Goal: Task Accomplishment & Management: Manage account settings

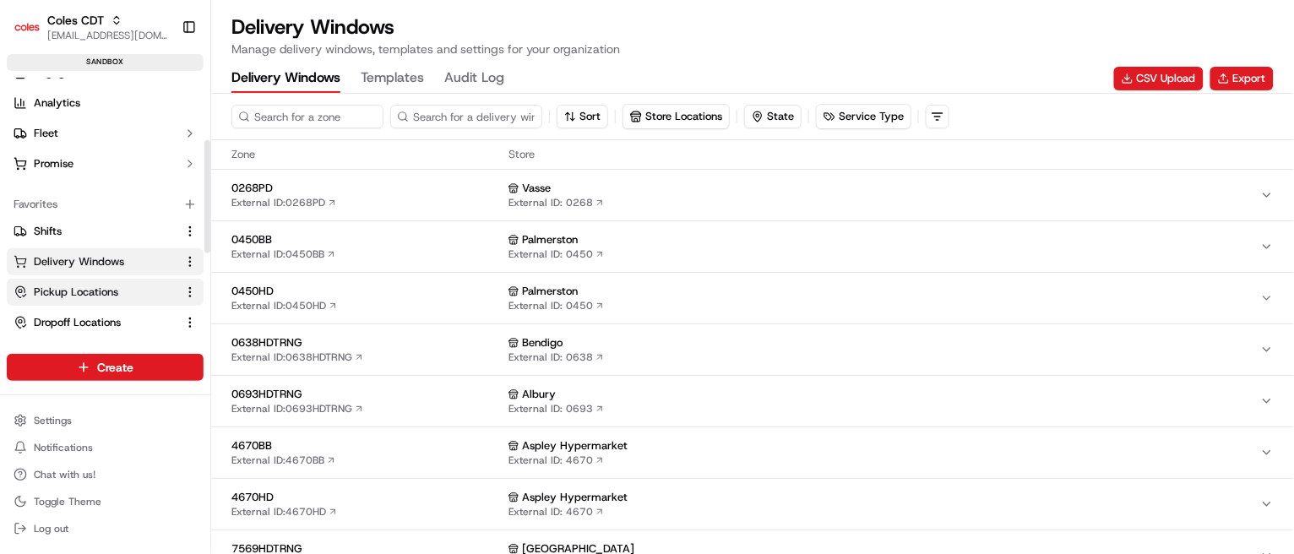
scroll to position [140, 0]
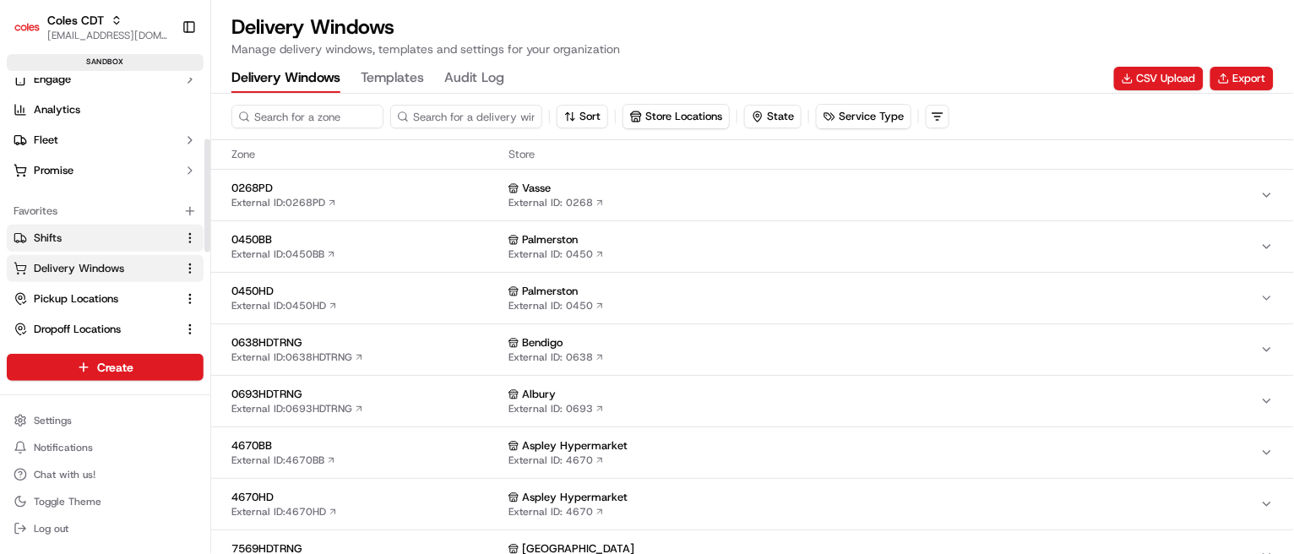
click at [47, 237] on span "Shifts" at bounding box center [48, 238] width 28 height 15
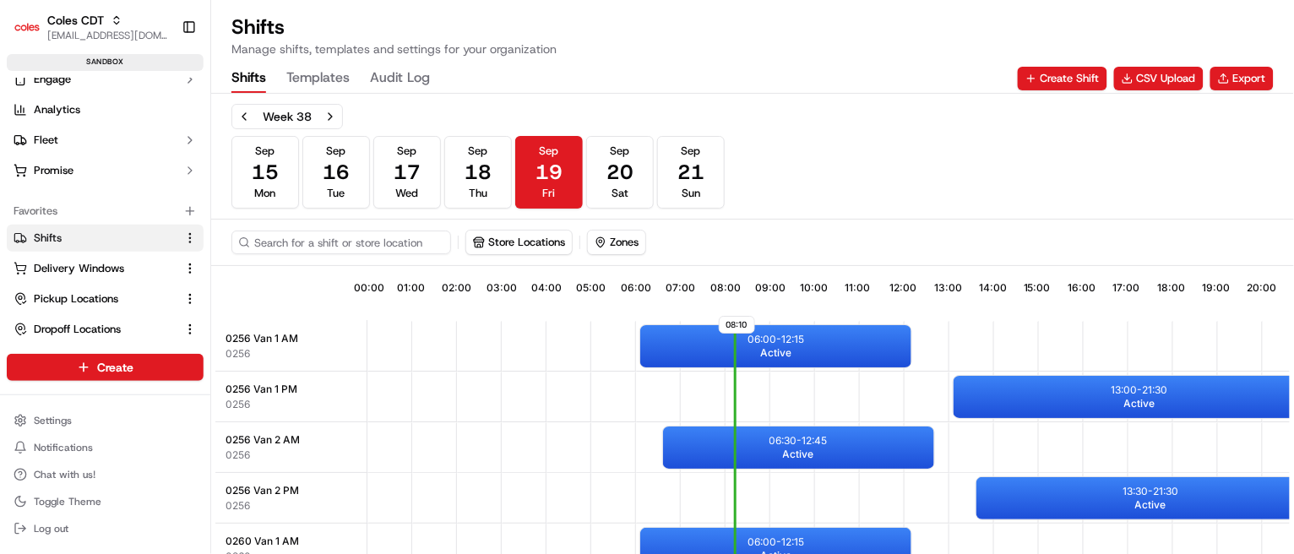
click at [1257, 64] on div "Shifts Templates Audit Log Create Shift CSV Upload Export" at bounding box center [753, 78] width 1043 height 29
click at [1246, 75] on button "Export" at bounding box center [1242, 79] width 63 height 24
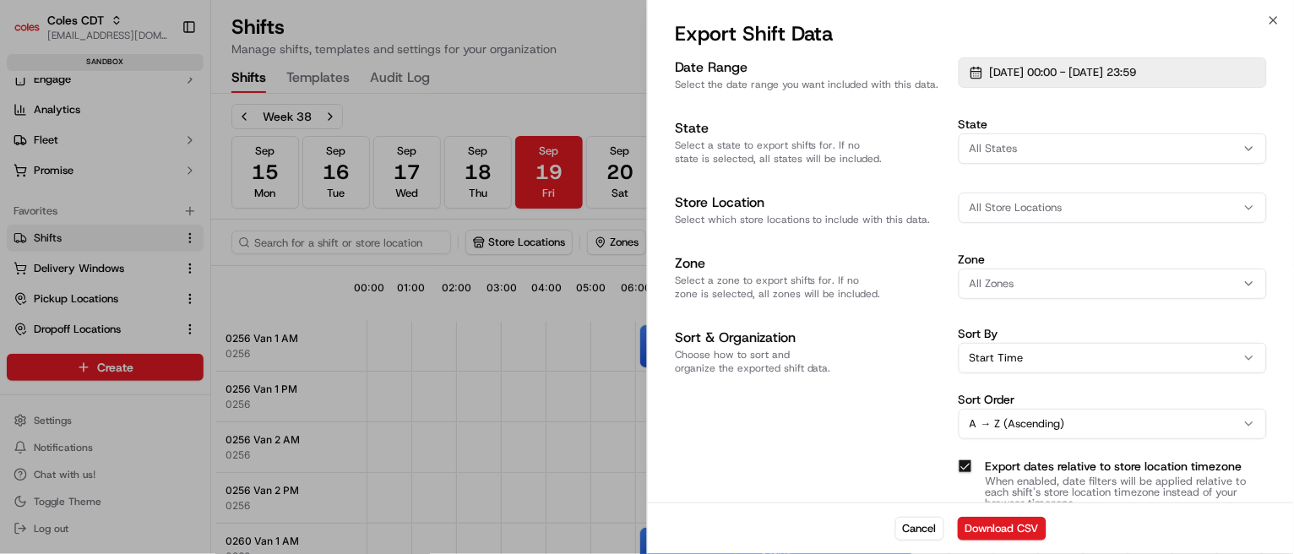
click at [1116, 62] on button "[DATE] 00:00 - [DATE] 23:59" at bounding box center [1113, 72] width 308 height 30
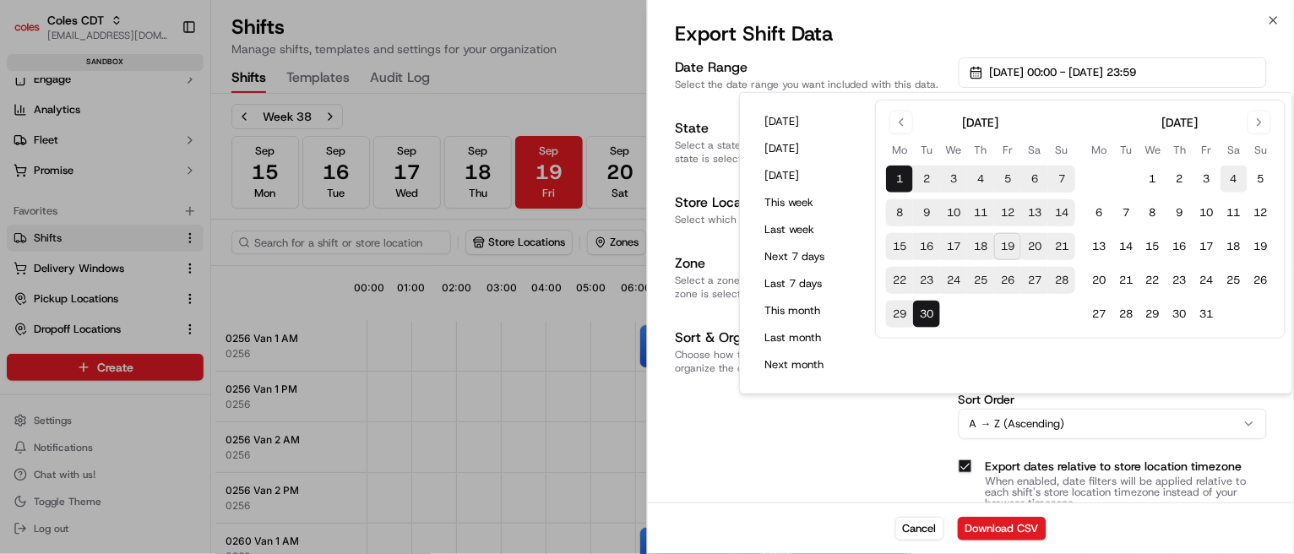
click at [1234, 188] on button "4" at bounding box center [1234, 179] width 27 height 27
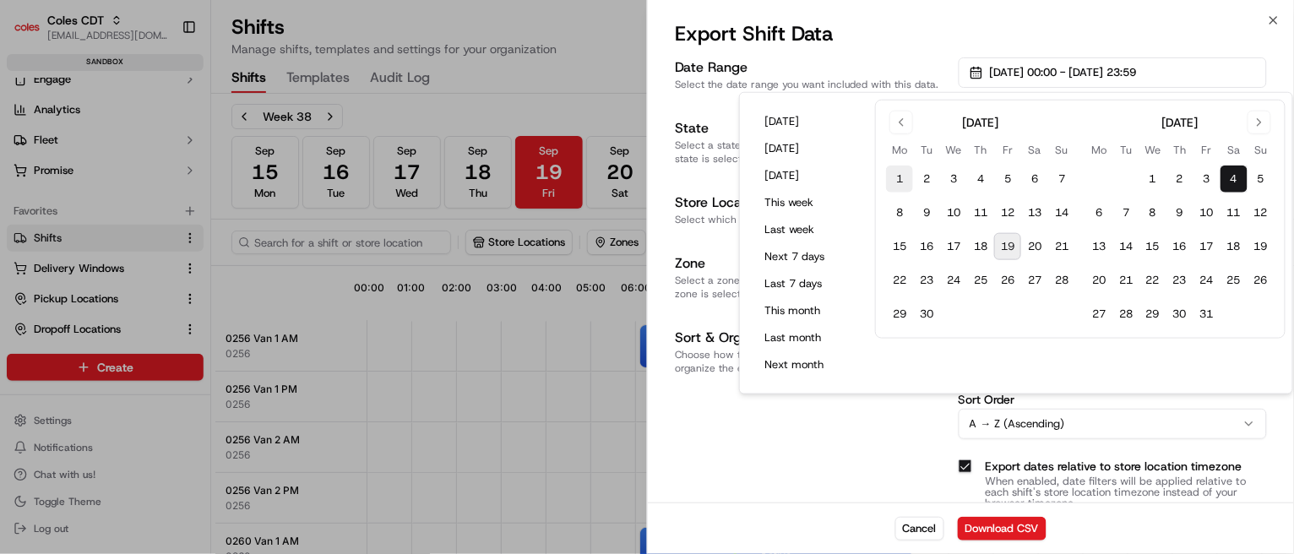
click at [907, 186] on button "1" at bounding box center [899, 179] width 27 height 27
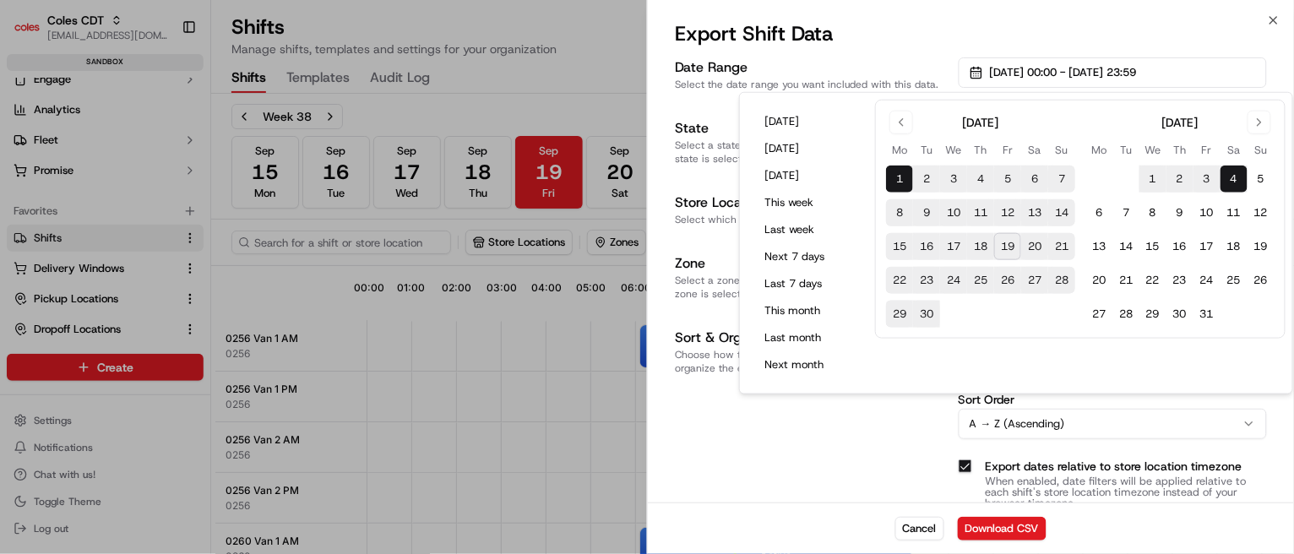
click at [839, 444] on div "Sort & Organization Choose how to sort and organize the exported shift data." at bounding box center [810, 418] width 270 height 181
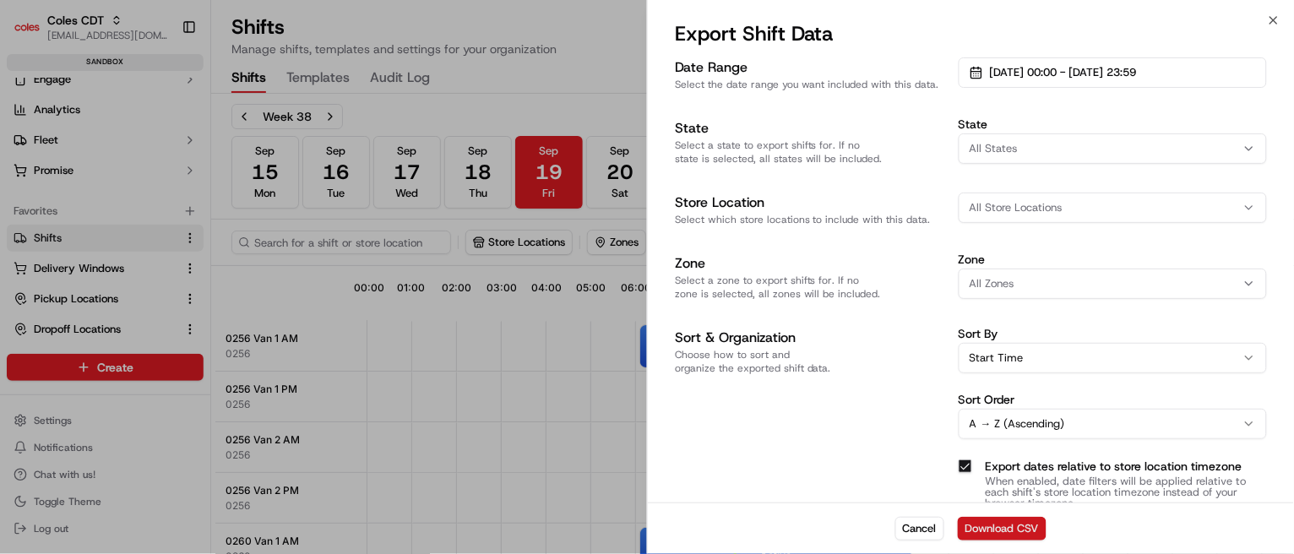
click at [1017, 529] on button "Download CSV" at bounding box center [1002, 529] width 89 height 24
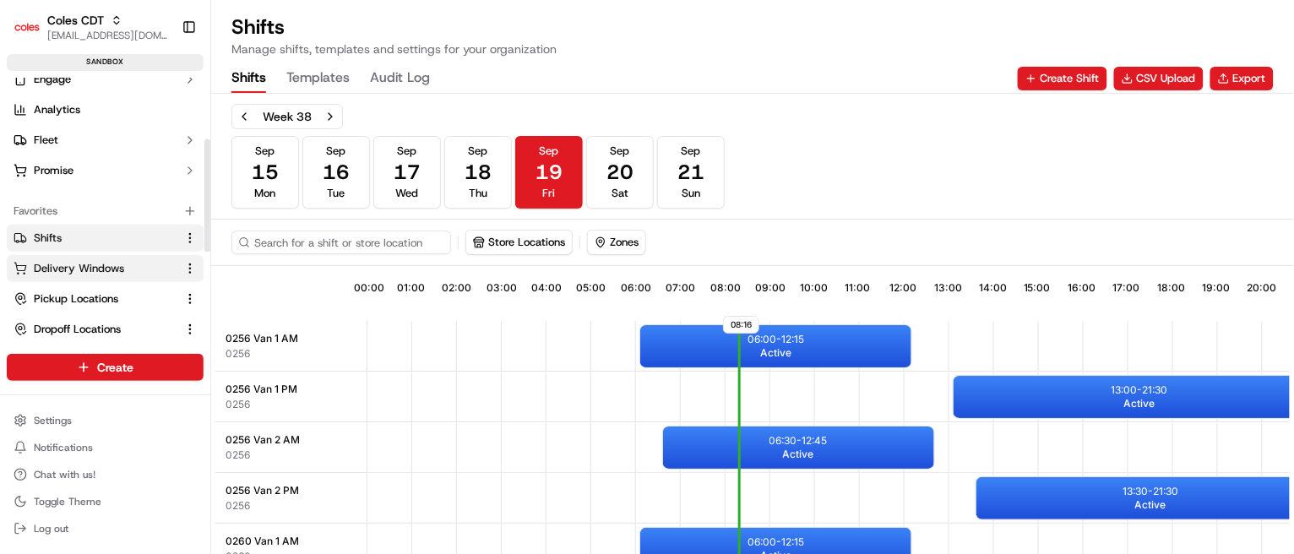
click at [82, 262] on span "Delivery Windows" at bounding box center [79, 268] width 90 height 15
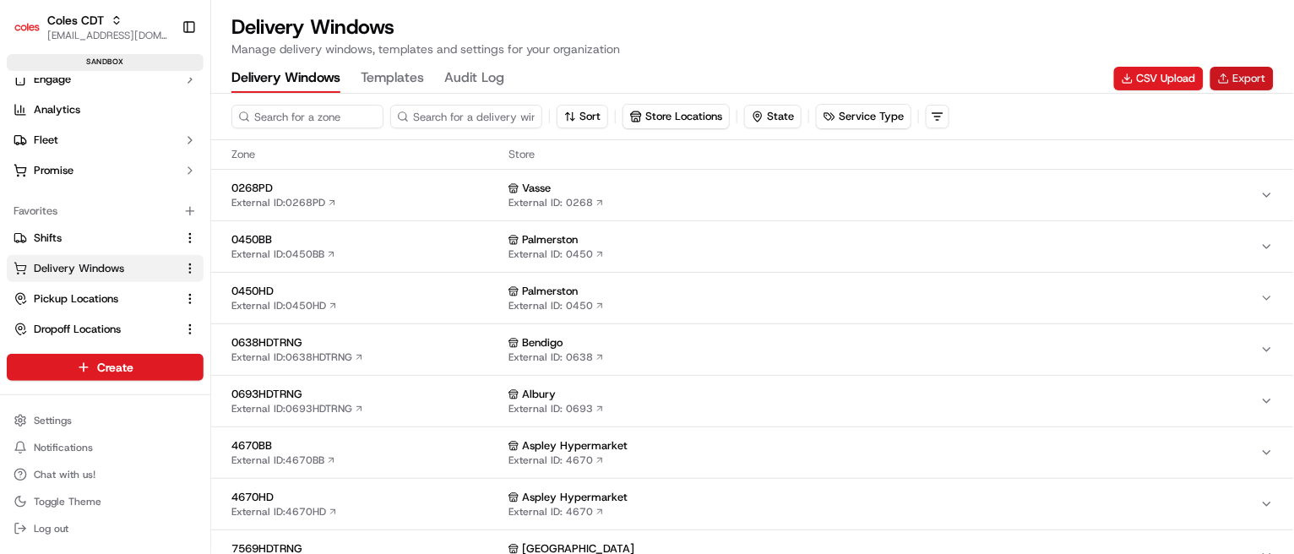
click at [1251, 78] on button "Export" at bounding box center [1242, 79] width 63 height 24
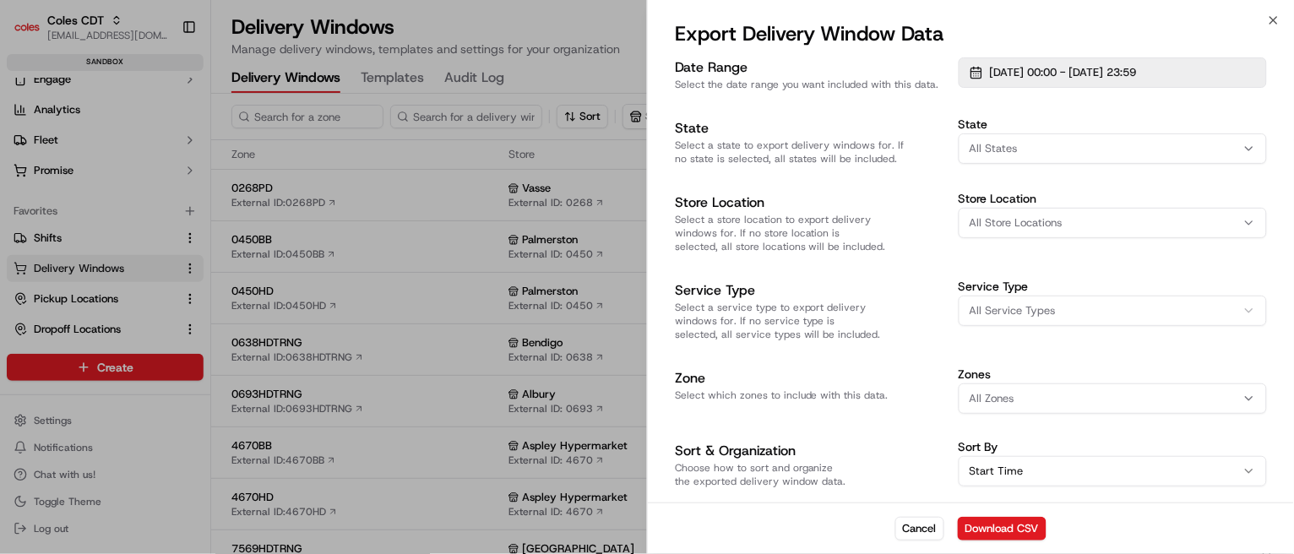
click at [1035, 76] on span "[DATE] 00:00 - [DATE] 23:59" at bounding box center [1063, 72] width 147 height 15
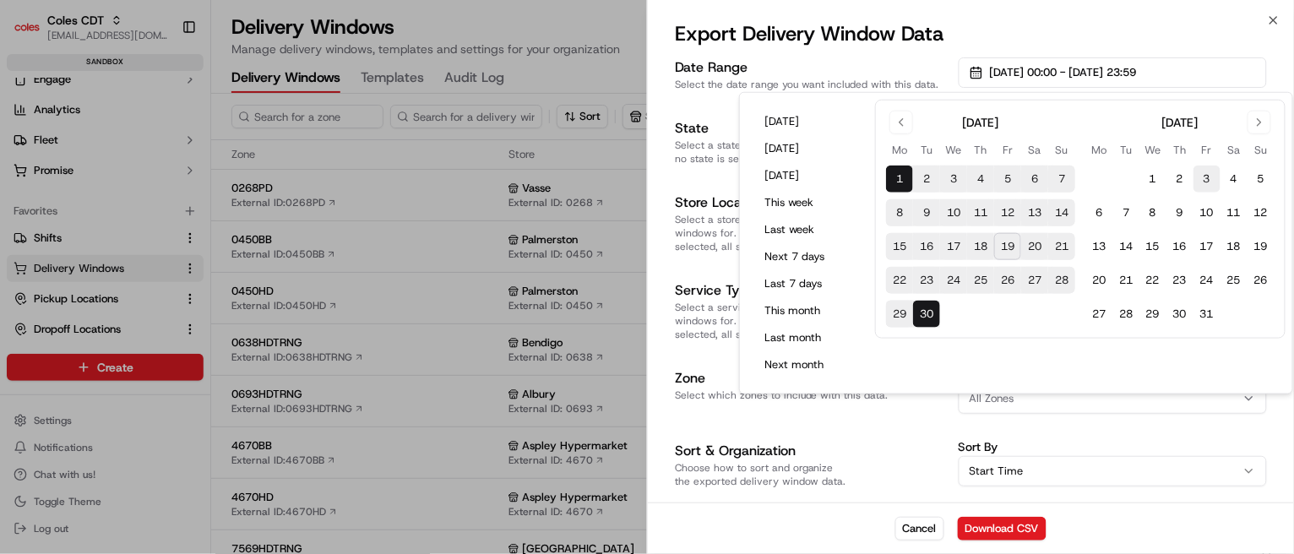
click at [1207, 188] on button "3" at bounding box center [1207, 179] width 27 height 27
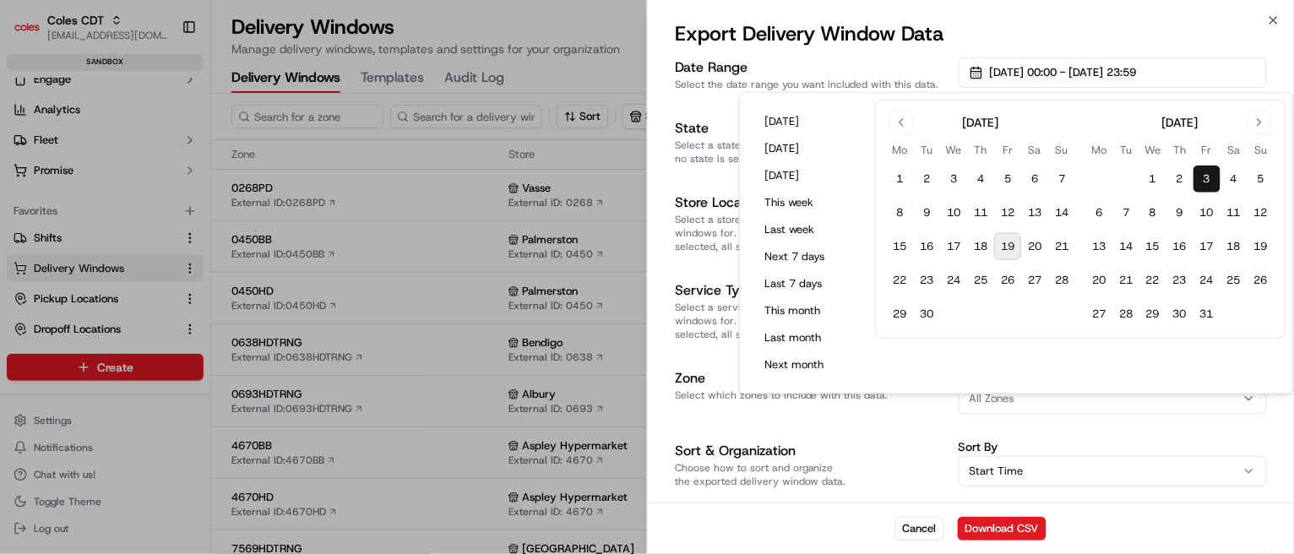
click at [865, 60] on h3 "Date Range" at bounding box center [810, 67] width 270 height 20
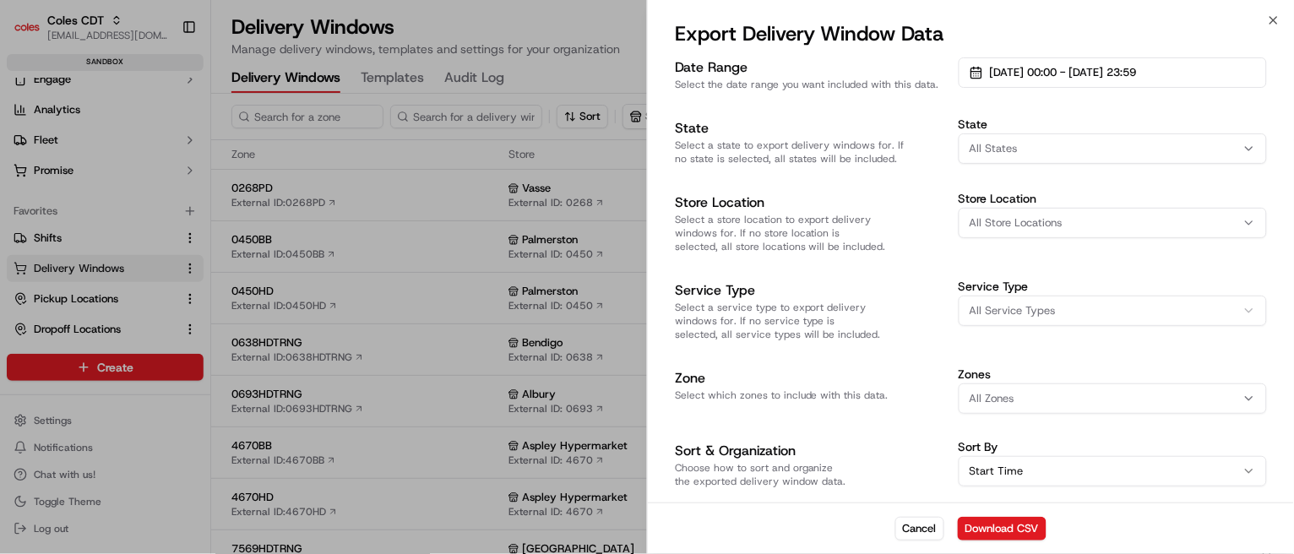
click at [1076, 391] on div "All Zones" at bounding box center [1113, 398] width 300 height 15
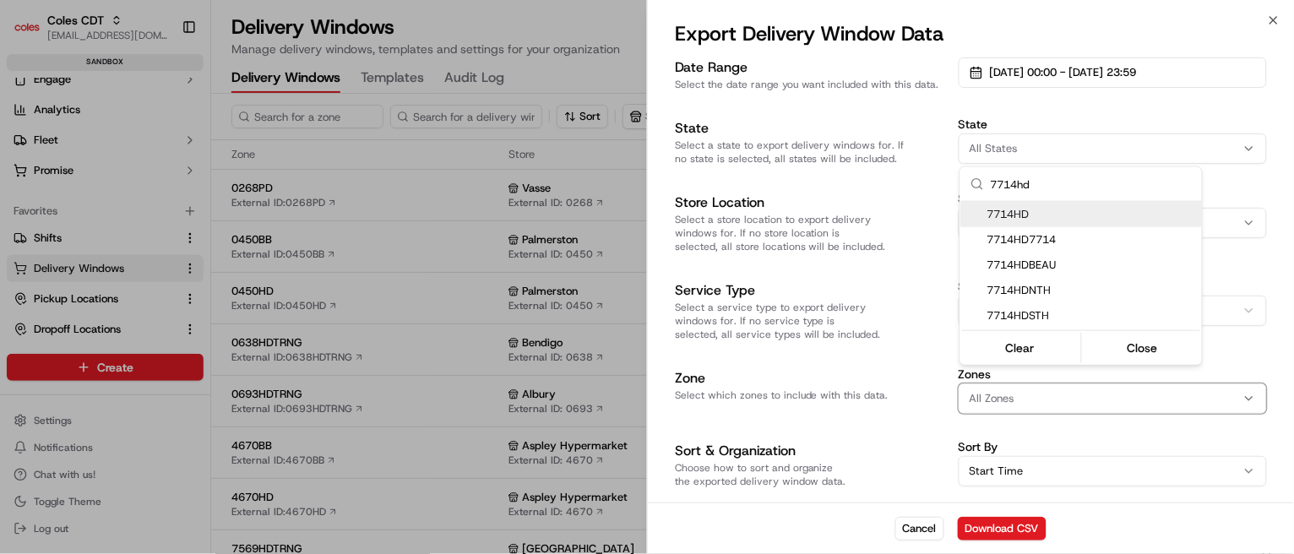
type input "7714hd"
click at [1008, 220] on span "7714HD" at bounding box center [1092, 214] width 208 height 15
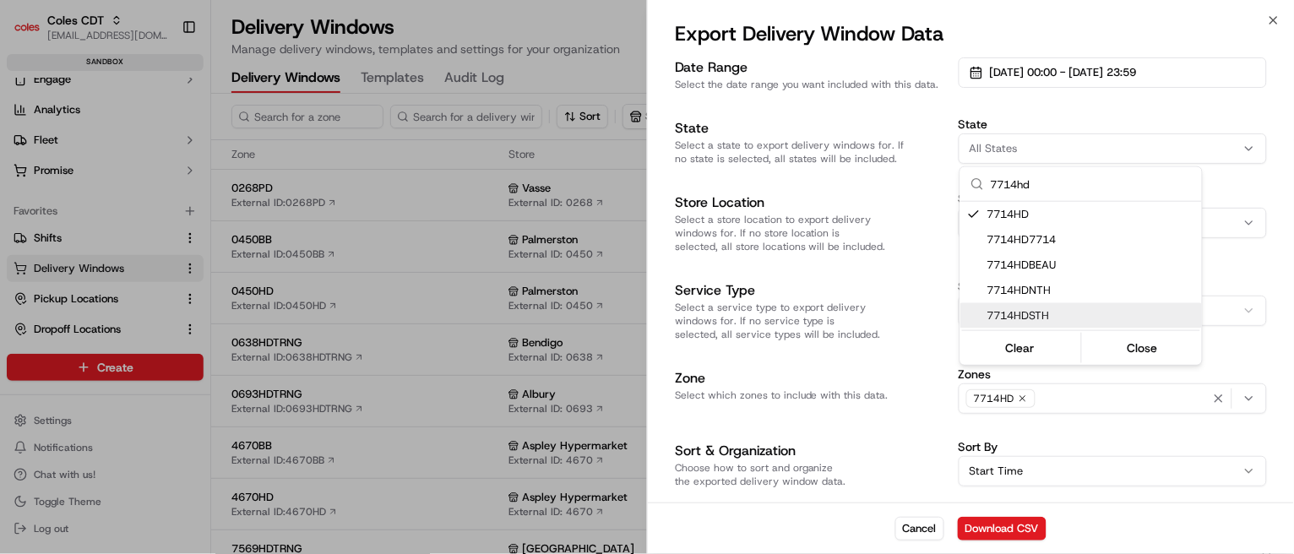
click at [907, 387] on body "Coles CDT [EMAIL_ADDRESS][DOMAIN_NAME] Toggle Sidebar sandbox Orders Deliveries…" at bounding box center [647, 277] width 1294 height 554
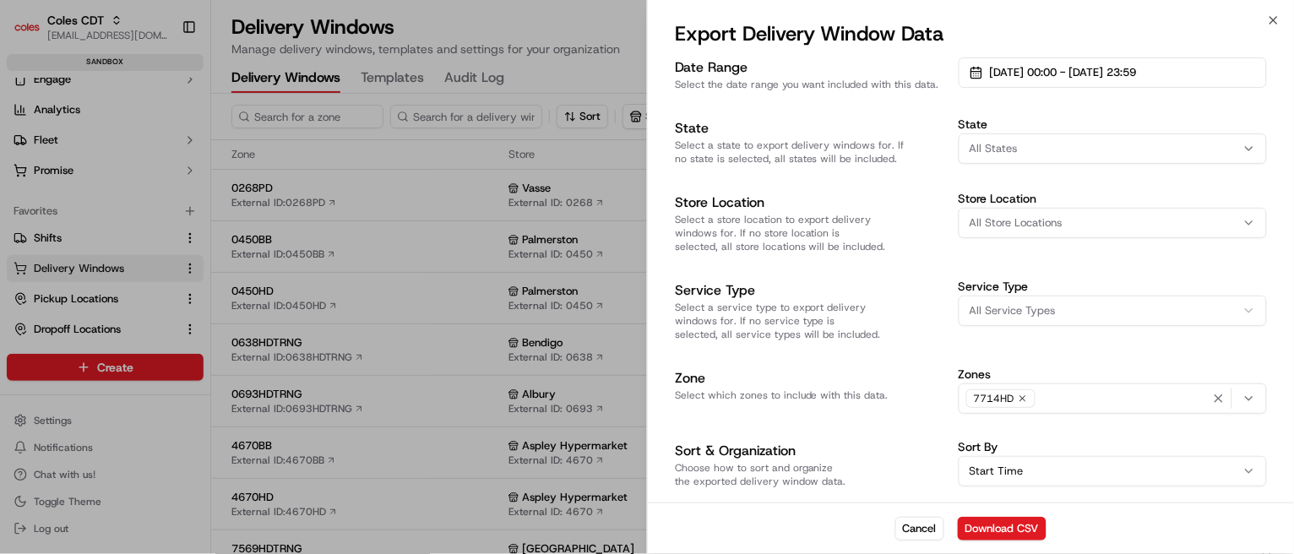
scroll to position [132, 0]
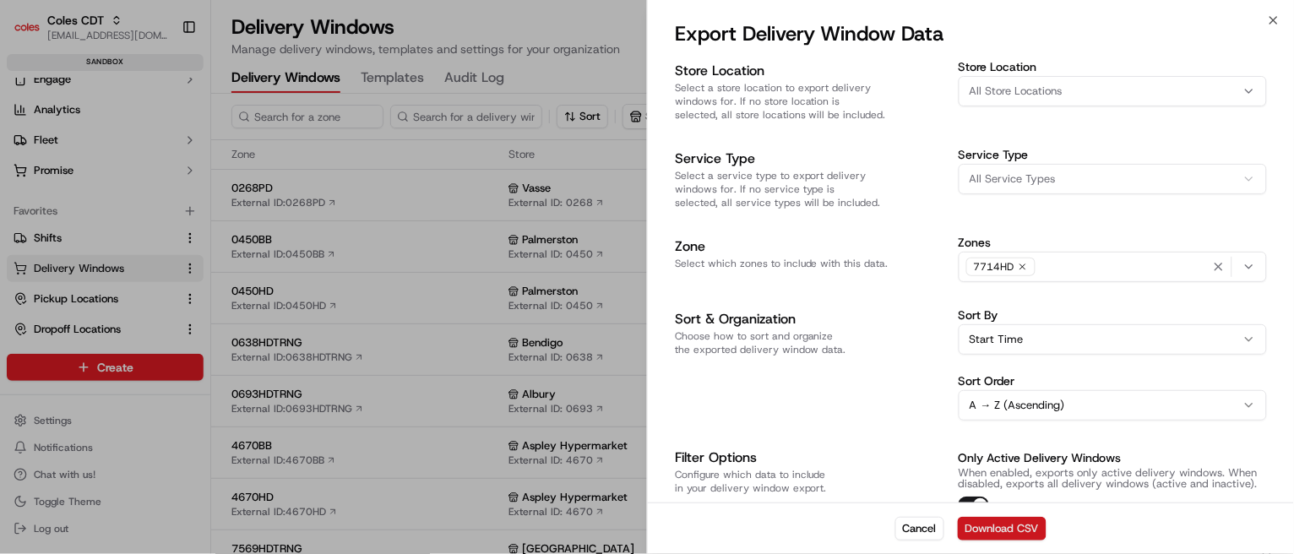
click at [1003, 529] on button "Download CSV" at bounding box center [1002, 529] width 89 height 24
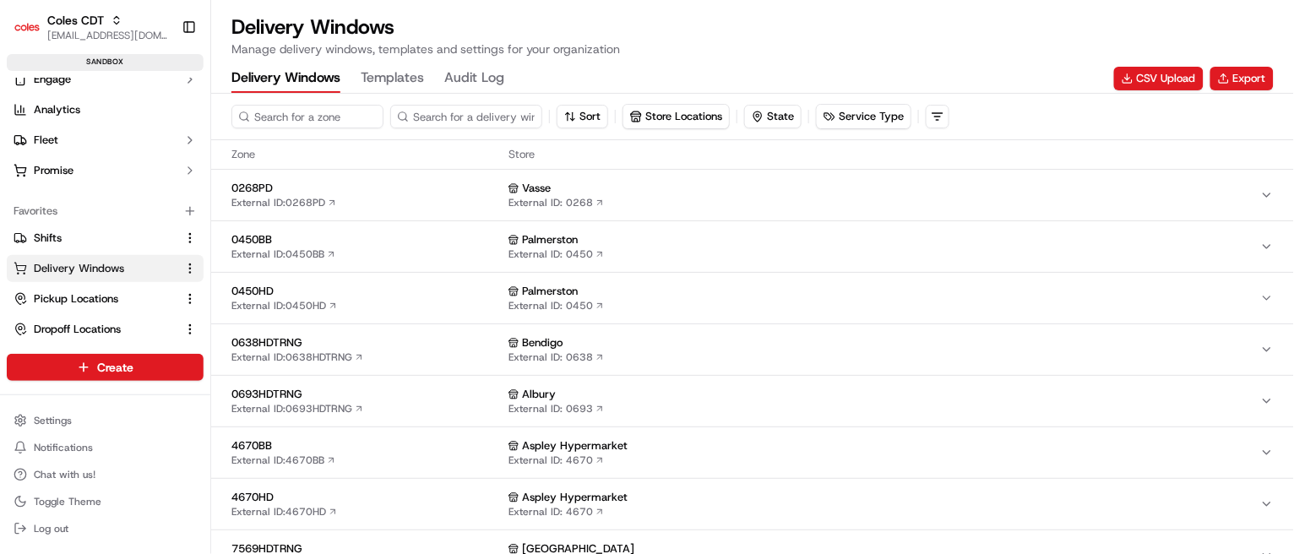
click at [1190, 26] on div "Delivery Windows Manage delivery windows, templates and settings for your organ…" at bounding box center [753, 36] width 1043 height 44
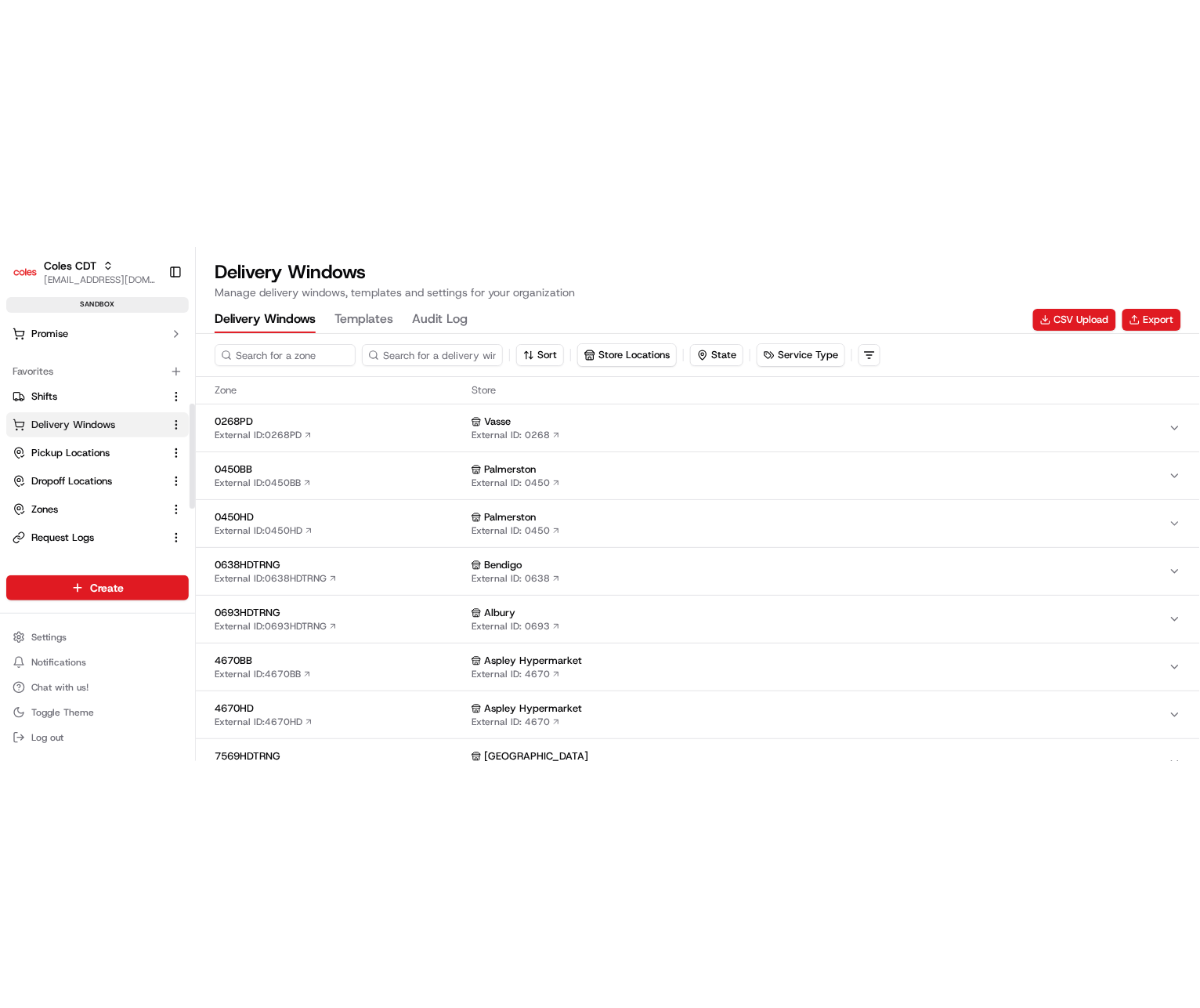
scroll to position [216, 0]
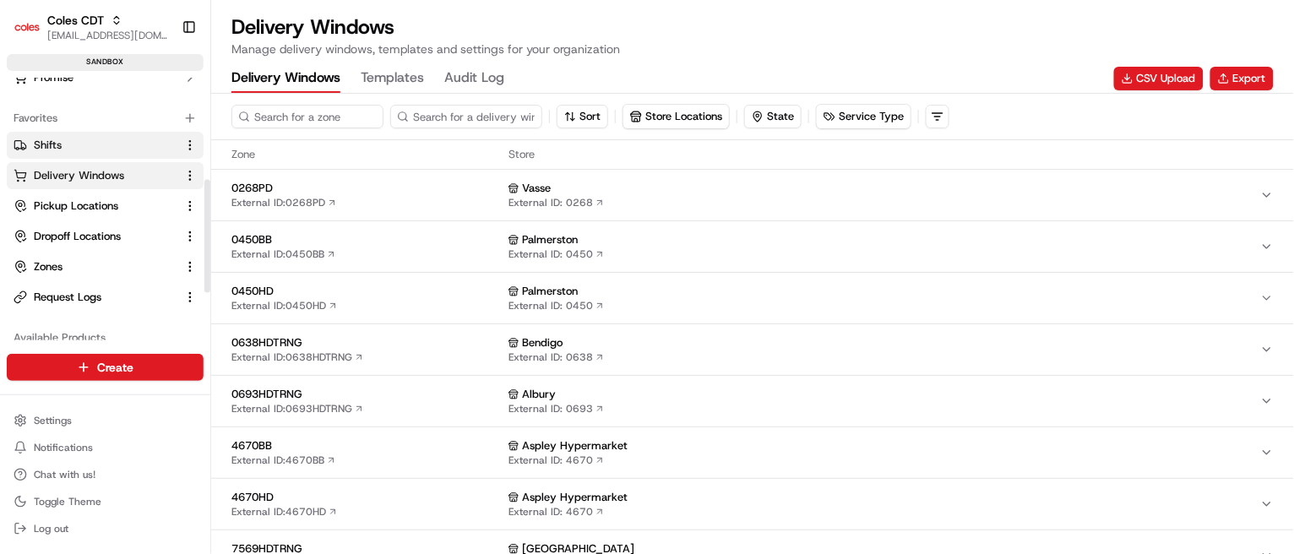
click at [70, 145] on link "Shifts" at bounding box center [95, 145] width 163 height 15
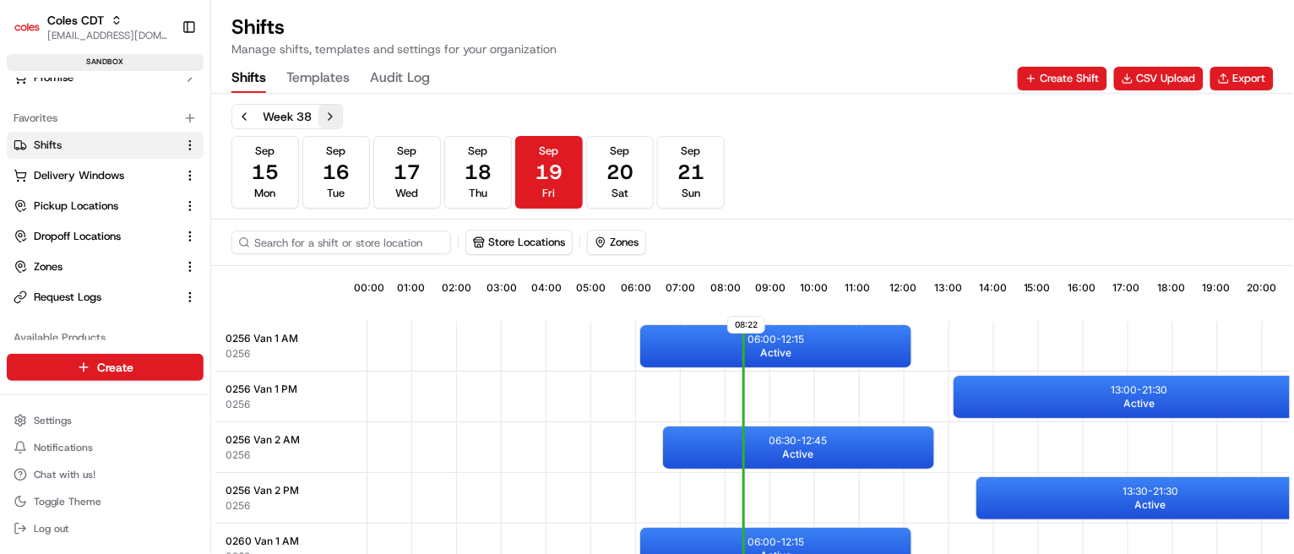
click at [325, 114] on button "Next week" at bounding box center [331, 117] width 24 height 24
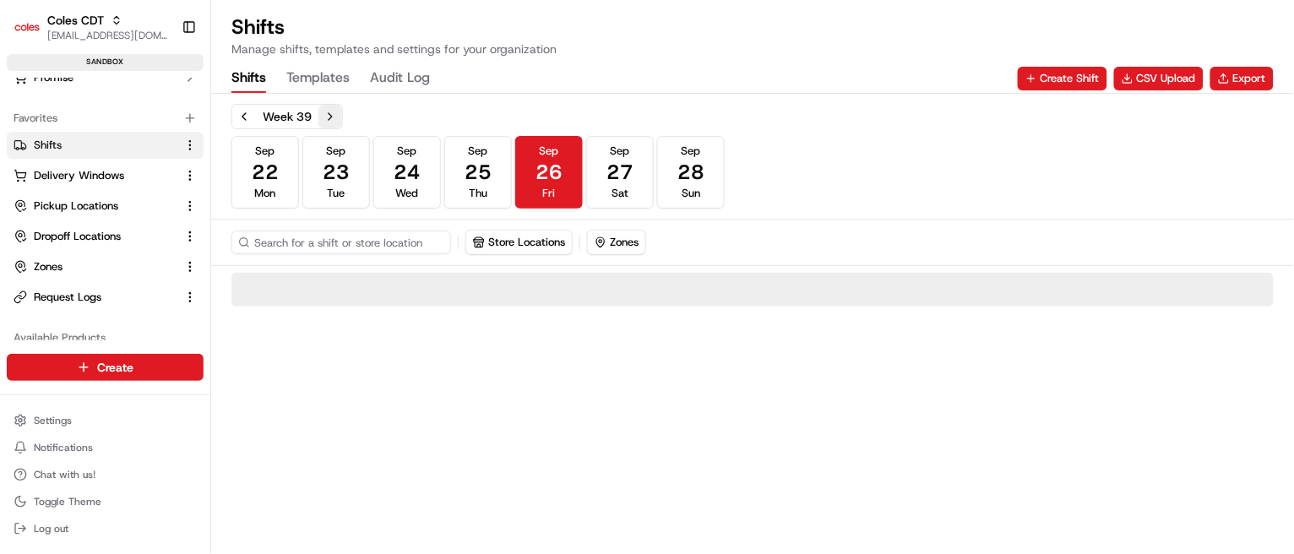
click at [325, 114] on button "Next week" at bounding box center [331, 117] width 24 height 24
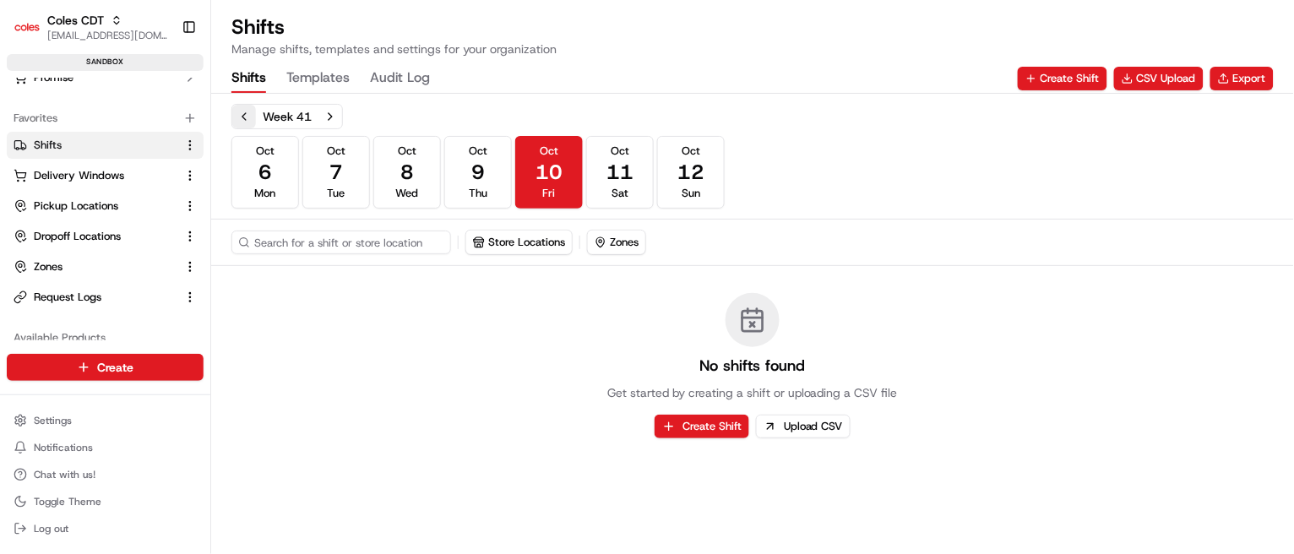
click at [240, 116] on button "Previous week" at bounding box center [244, 117] width 24 height 24
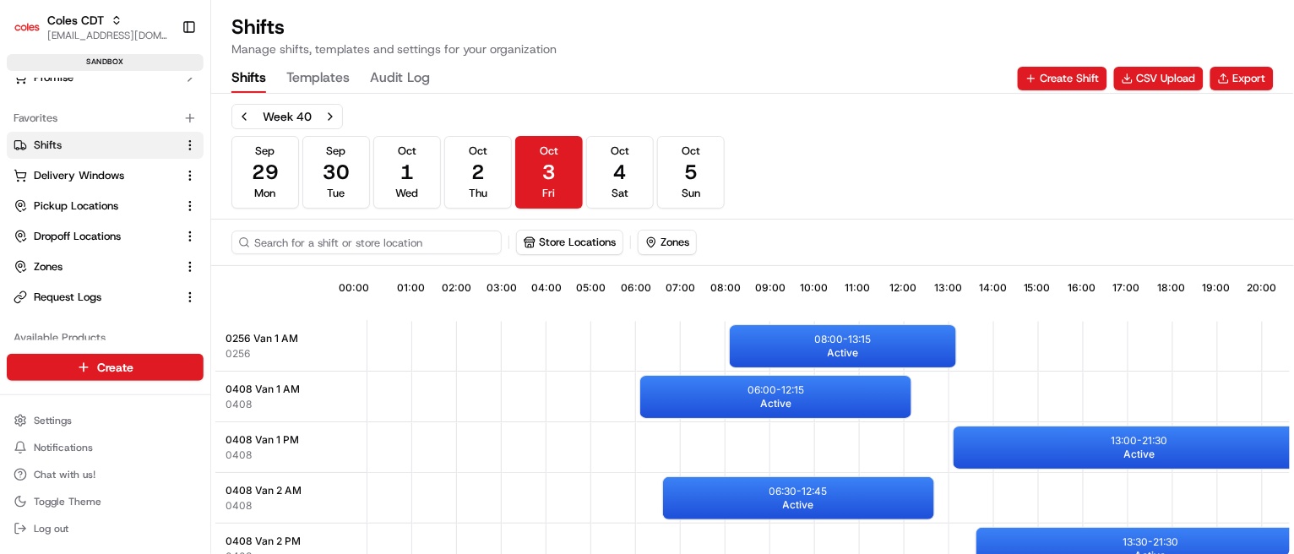
click at [346, 235] on input at bounding box center [367, 243] width 270 height 24
type input "314"
click at [585, 242] on div "Store Locations Zones" at bounding box center [753, 242] width 1043 height 25
click at [559, 244] on button "Store Locations" at bounding box center [519, 243] width 106 height 24
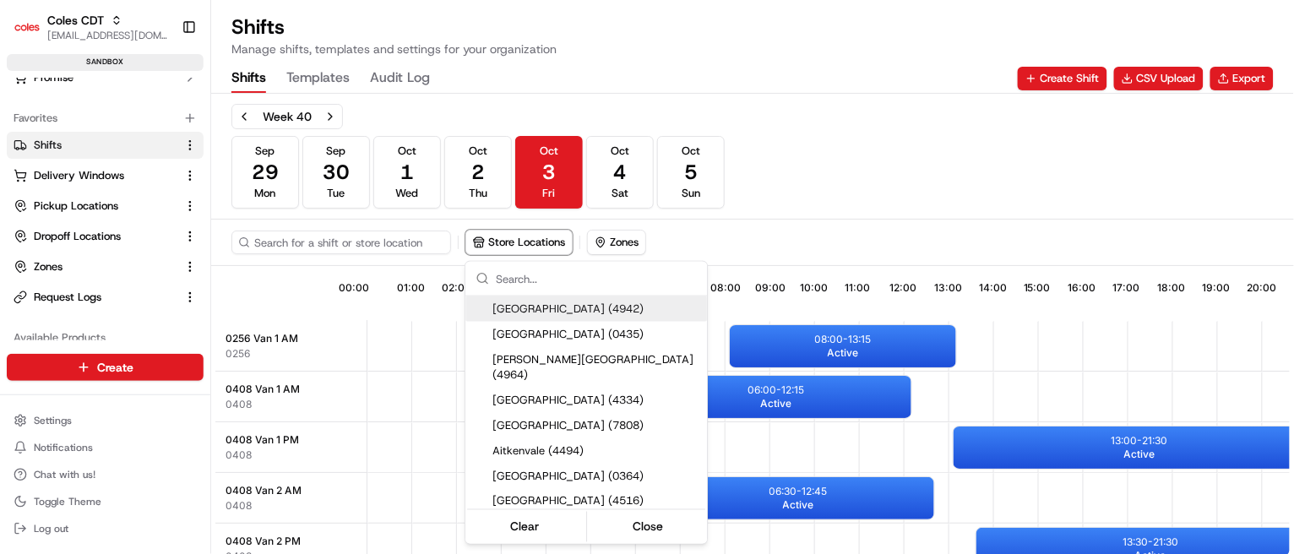
click at [546, 281] on input "text" at bounding box center [596, 279] width 201 height 34
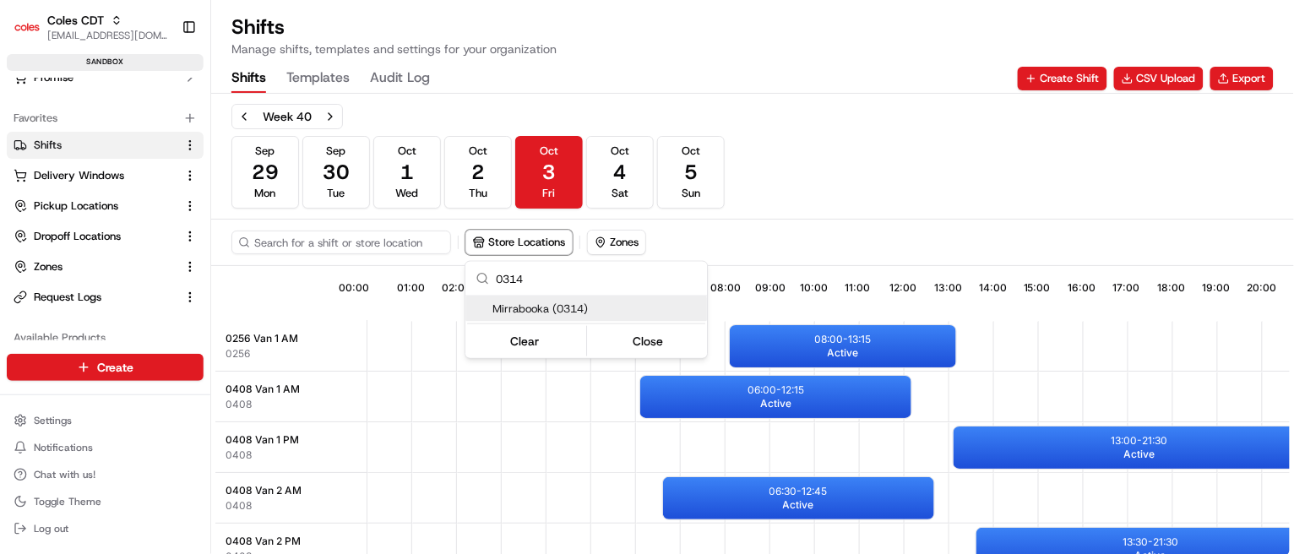
type input "0314"
click at [541, 298] on div "Mirrabooka (0314)" at bounding box center [587, 309] width 242 height 25
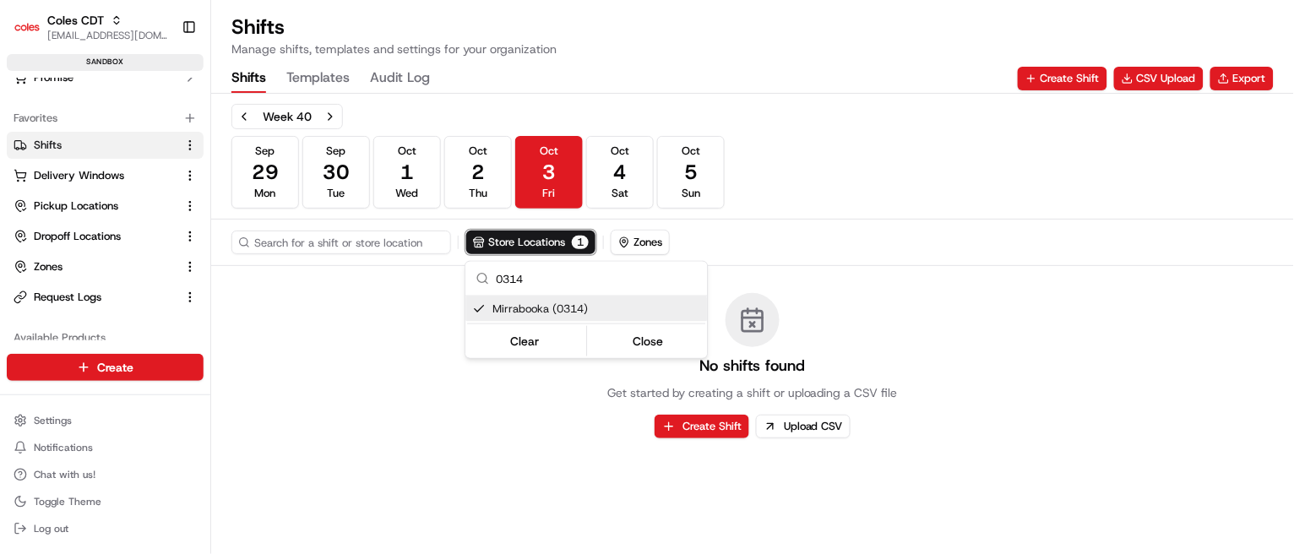
click at [551, 328] on div "Clear Close" at bounding box center [586, 341] width 238 height 30
click at [537, 337] on button "Clear" at bounding box center [525, 342] width 116 height 24
